Goal: Navigation & Orientation: Find specific page/section

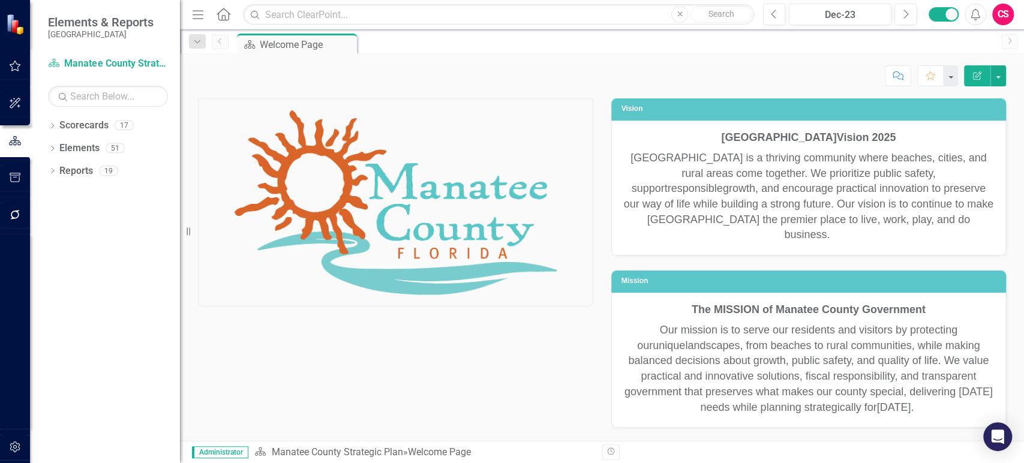
click at [19, 447] on icon "button" at bounding box center [15, 447] width 13 height 10
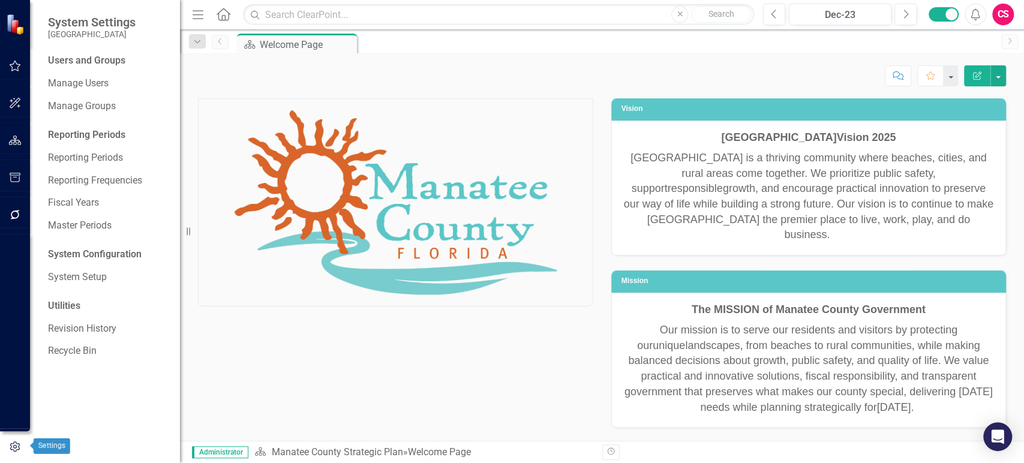
click at [102, 315] on div "Users and Groups Manage Users Manage Groups Reporting Periods Reporting Periods…" at bounding box center [105, 258] width 150 height 409
click at [92, 328] on link "Revision History" at bounding box center [108, 329] width 120 height 14
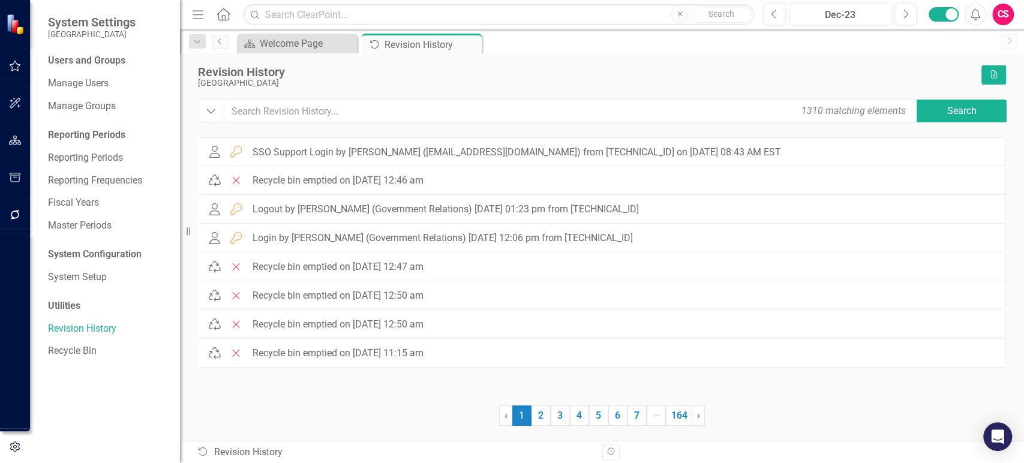
click at [353, 391] on div "User Login SSO Support Login by Tricia Jessee (cps_MANATEECOUNTY@ascendantsmg.c…" at bounding box center [602, 281] width 808 height 289
click at [540, 419] on link "2" at bounding box center [540, 416] width 19 height 20
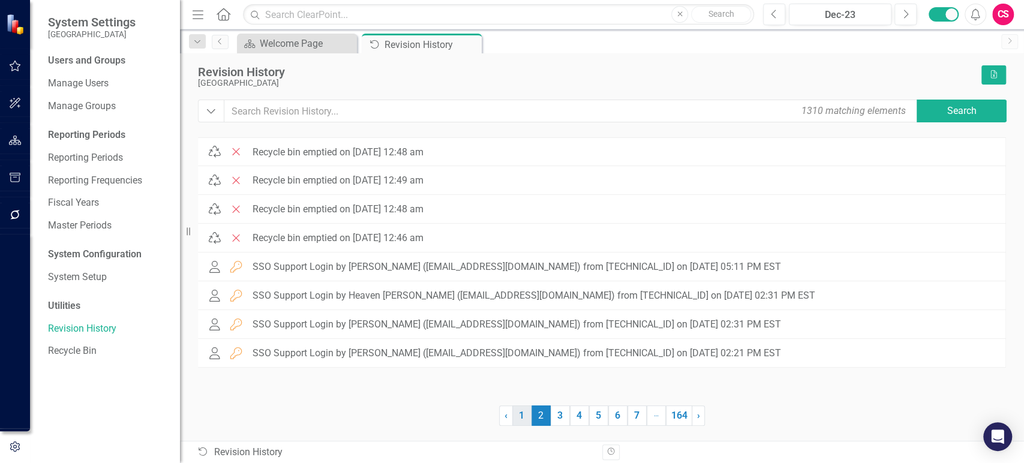
click at [526, 416] on link "1" at bounding box center [521, 416] width 19 height 20
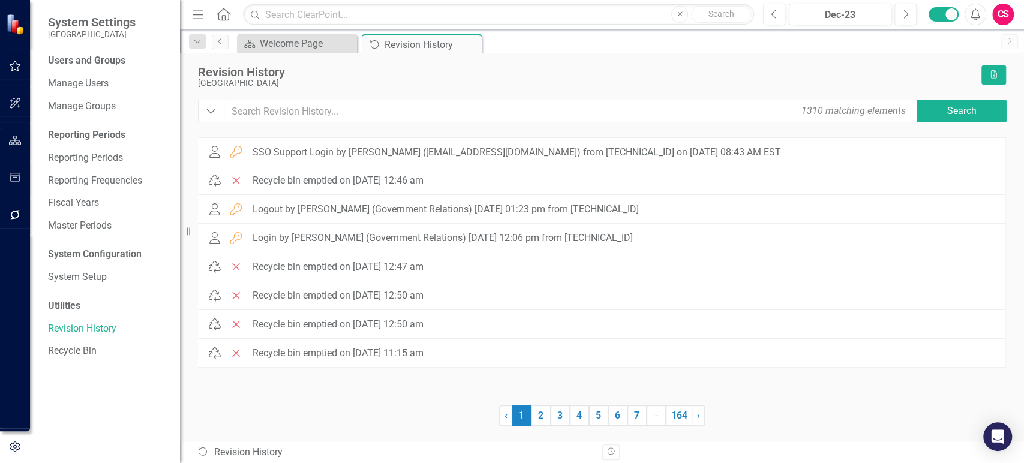
click at [18, 136] on icon "button" at bounding box center [15, 141] width 13 height 10
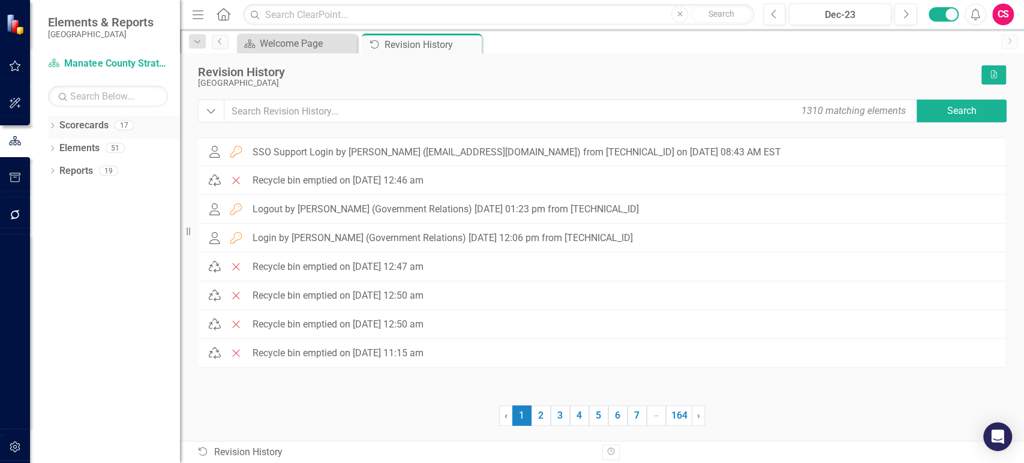
click at [67, 119] on link "Scorecards" at bounding box center [83, 126] width 49 height 14
